Goal: Information Seeking & Learning: Learn about a topic

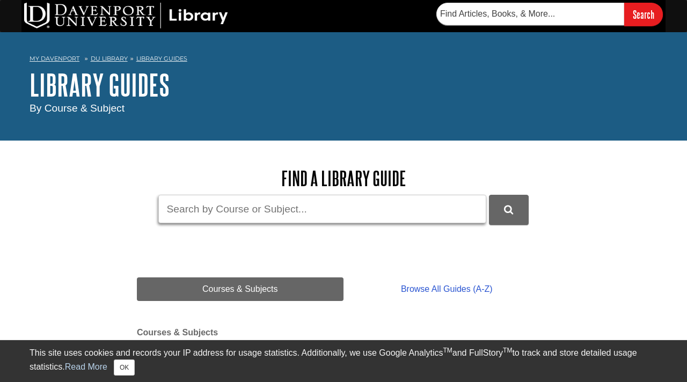
click at [261, 217] on input "Guide Search Terms" at bounding box center [322, 209] width 328 height 28
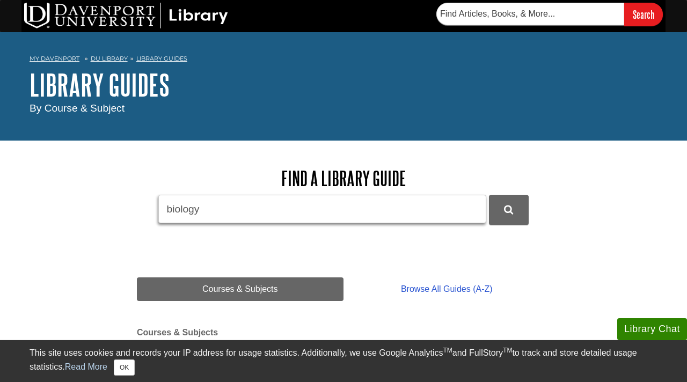
type input "biology"
click at [489, 195] on button "DU Library Guides Search" at bounding box center [509, 210] width 40 height 30
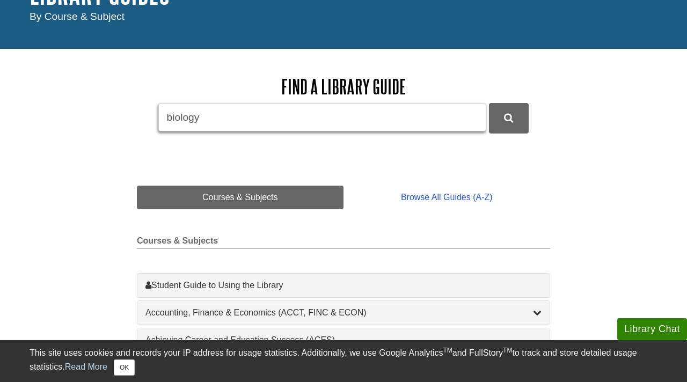
scroll to position [104, 0]
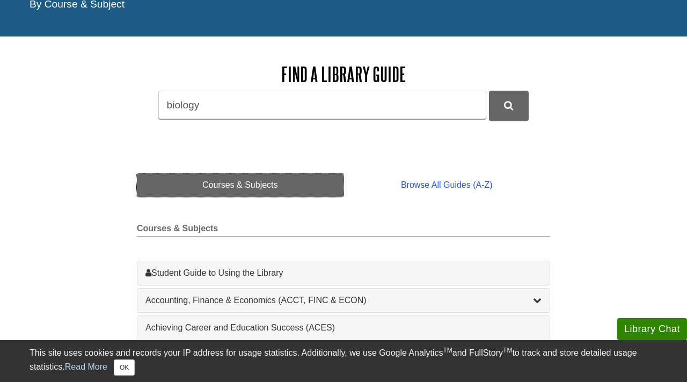
click at [291, 187] on link "Courses & Subjects" at bounding box center [240, 185] width 207 height 24
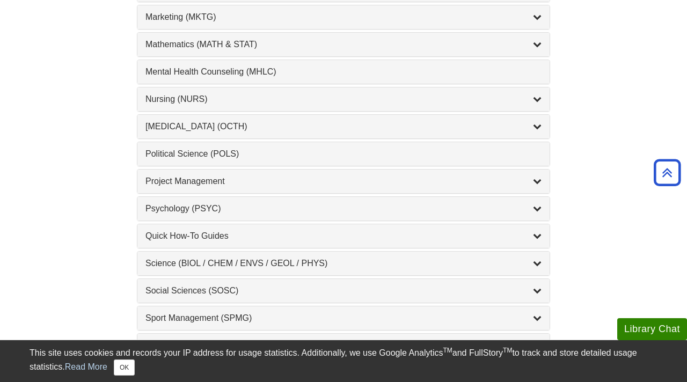
scroll to position [1023, 0]
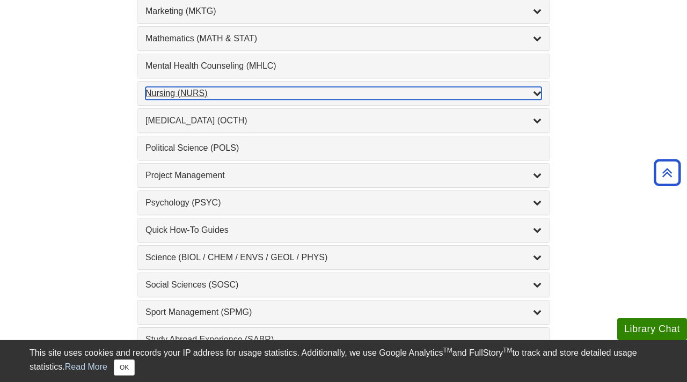
click at [538, 94] on icon "List of Subjects" at bounding box center [537, 93] width 9 height 9
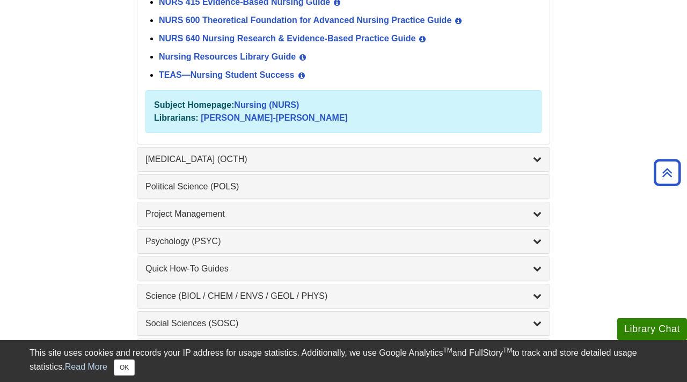
scroll to position [1305, 0]
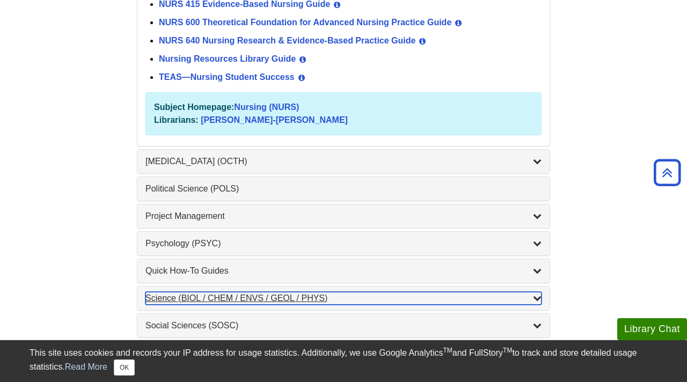
click at [540, 299] on icon "List of Subjects" at bounding box center [537, 298] width 9 height 9
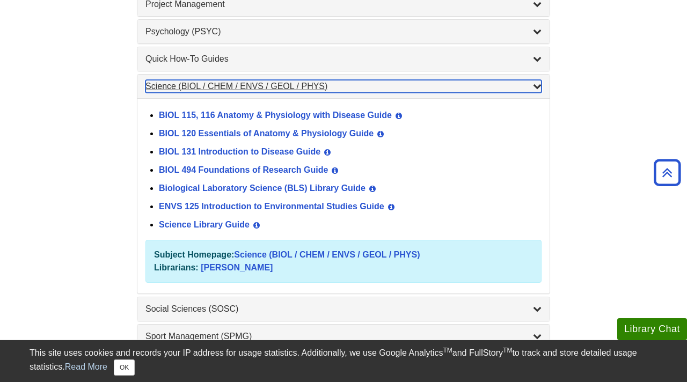
scroll to position [1192, 0]
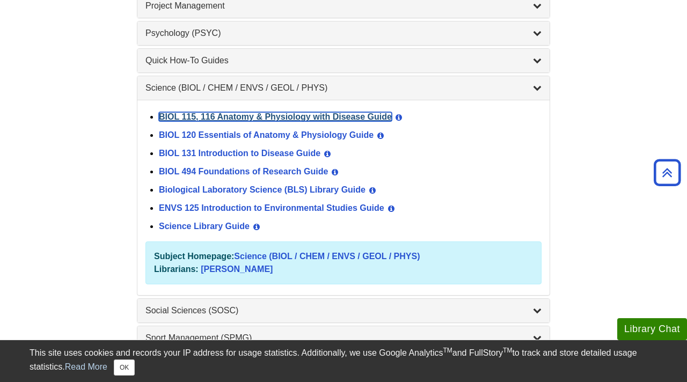
click at [310, 117] on link "BIOL 115, 116 Anatomy & Physiology with Disease Guide" at bounding box center [275, 116] width 233 height 9
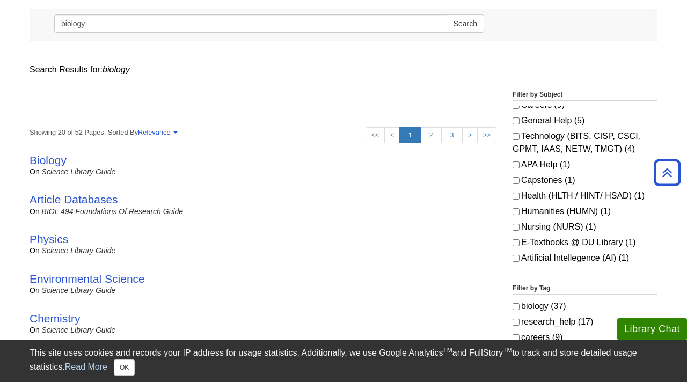
scroll to position [130, 0]
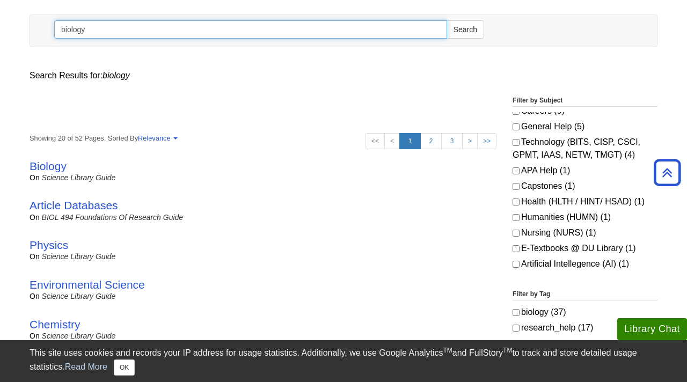
click at [331, 30] on input "biology" at bounding box center [250, 29] width 393 height 18
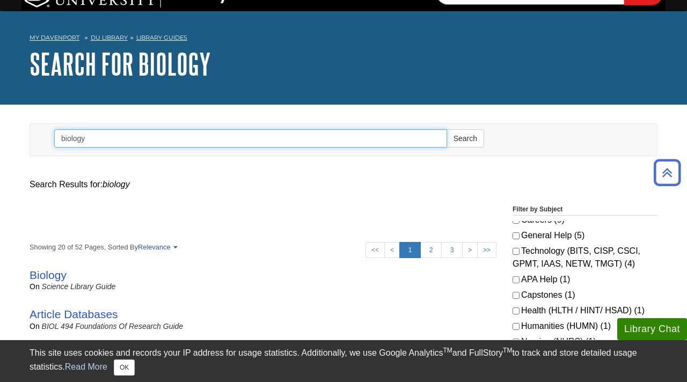
scroll to position [0, 0]
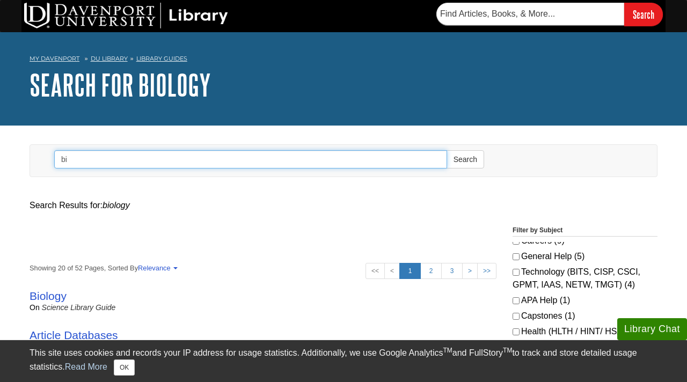
type input "b"
type input "skin conditions"
click at [446, 150] on button "Search" at bounding box center [465, 159] width 38 height 18
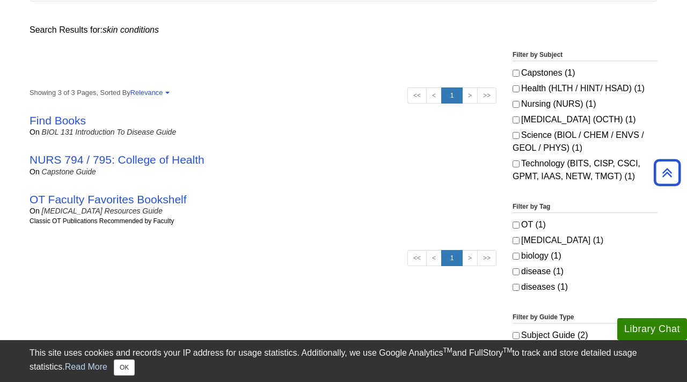
scroll to position [174, 0]
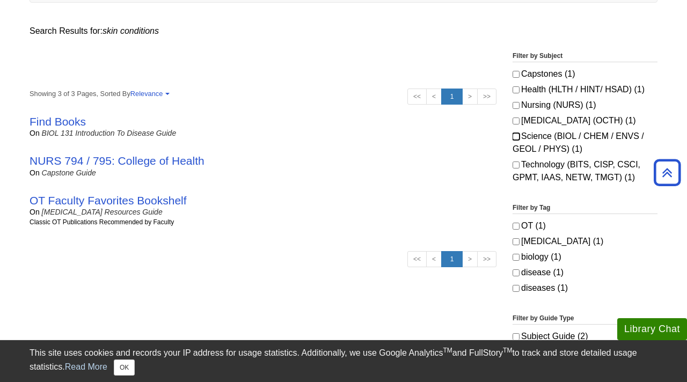
click at [515, 138] on input "Science (BIOL / CHEM / ENVS / GEOL / PHYS) (1)" at bounding box center [515, 136] width 7 height 7
checkbox input "true"
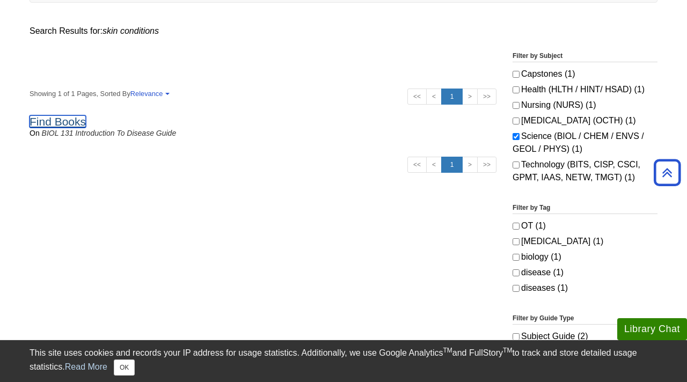
click at [79, 122] on link "Find Books" at bounding box center [58, 121] width 56 height 12
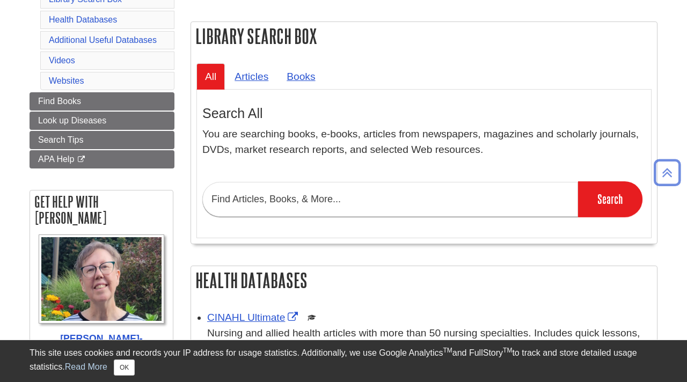
scroll to position [168, 0]
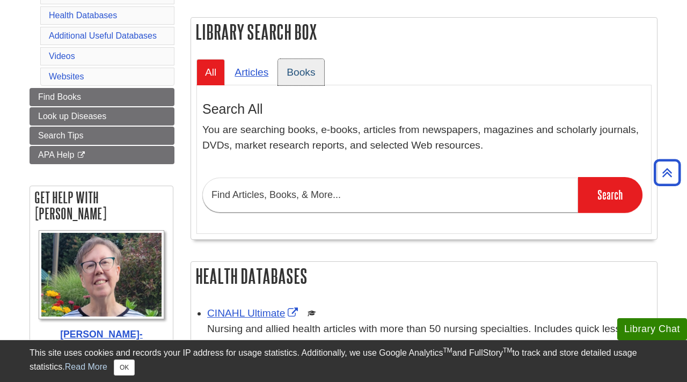
click at [297, 72] on link "Books" at bounding box center [301, 72] width 46 height 26
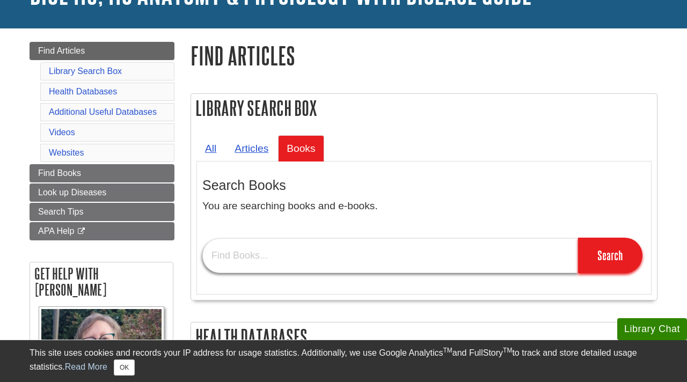
scroll to position [93, 0]
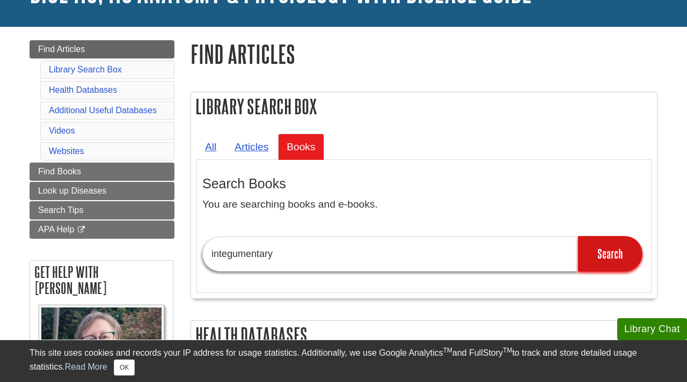
type input "integumentary"
click at [628, 244] on input "Search" at bounding box center [610, 253] width 64 height 35
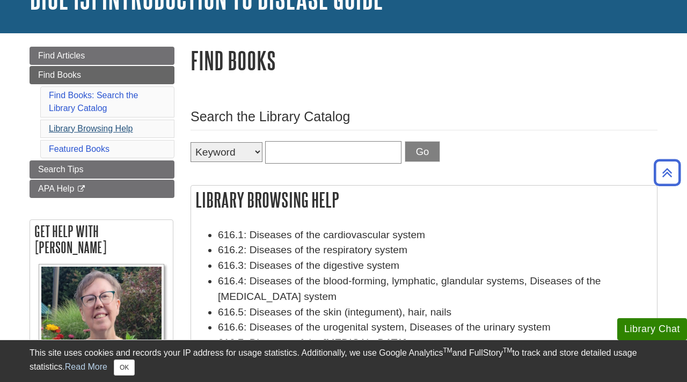
scroll to position [80, 0]
